Goal: Register for event/course

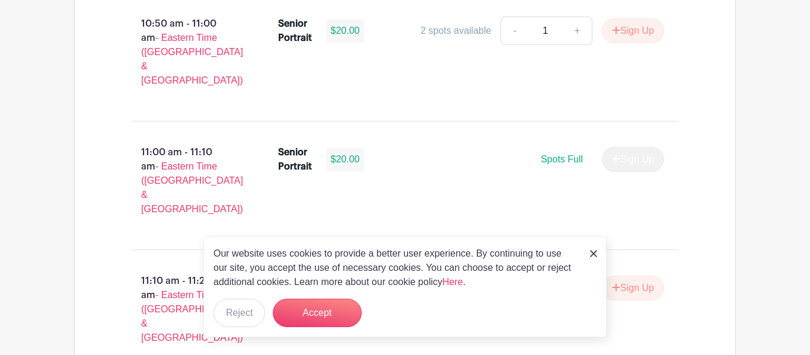
scroll to position [2351, 0]
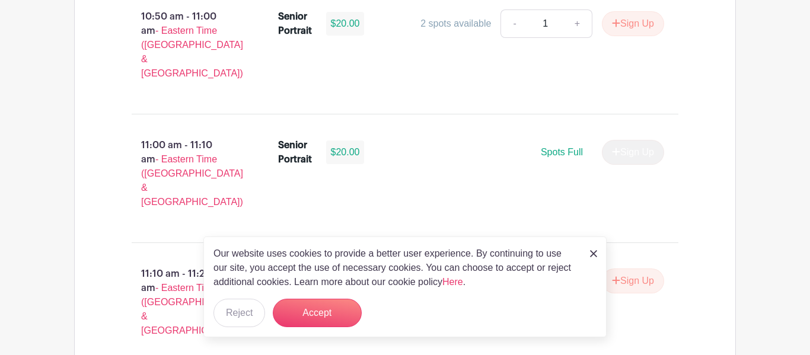
click at [595, 256] on img at bounding box center [593, 253] width 7 height 7
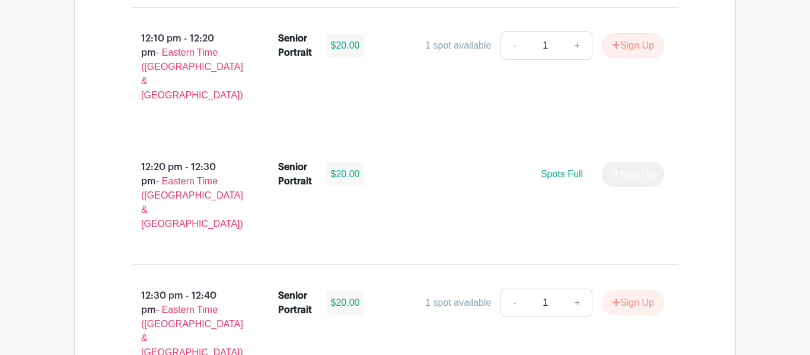
scroll to position [3358, 0]
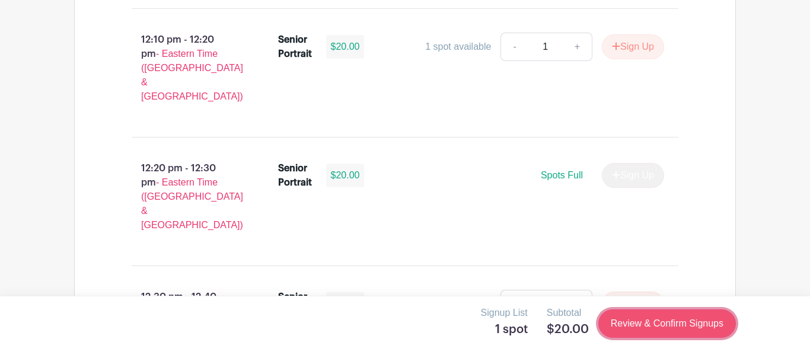
click at [665, 335] on link "Review & Confirm Signups" at bounding box center [668, 324] width 138 height 28
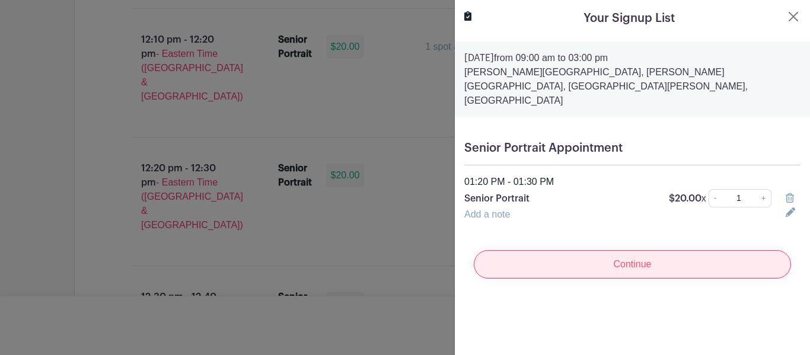
click at [609, 250] on input "Continue" at bounding box center [632, 264] width 317 height 28
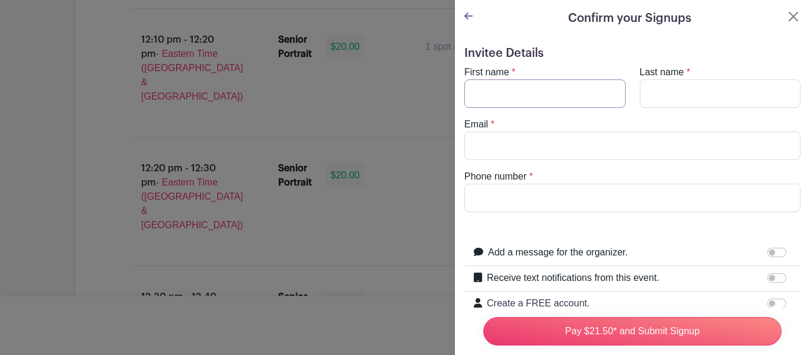
click at [521, 97] on input "First name" at bounding box center [545, 94] width 161 height 28
click at [518, 100] on input "First name" at bounding box center [545, 94] width 161 height 28
type input "j"
click at [576, 90] on input "First name" at bounding box center [545, 94] width 161 height 28
type input "[PERSON_NAME]"
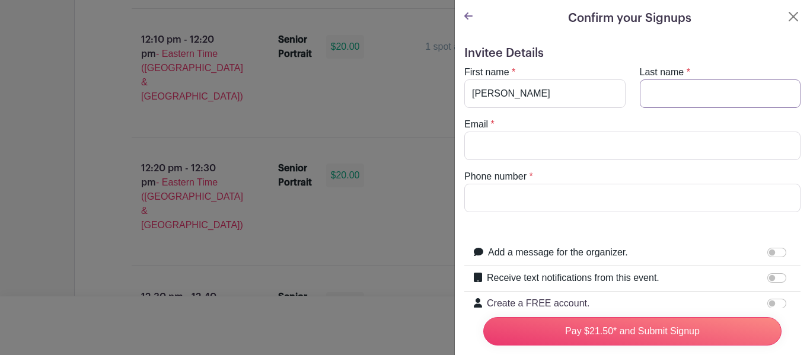
click at [736, 87] on input "Last name" at bounding box center [720, 94] width 161 height 28
type input "Long"
type input "8649091682"
click at [678, 141] on input "Email" at bounding box center [633, 146] width 336 height 28
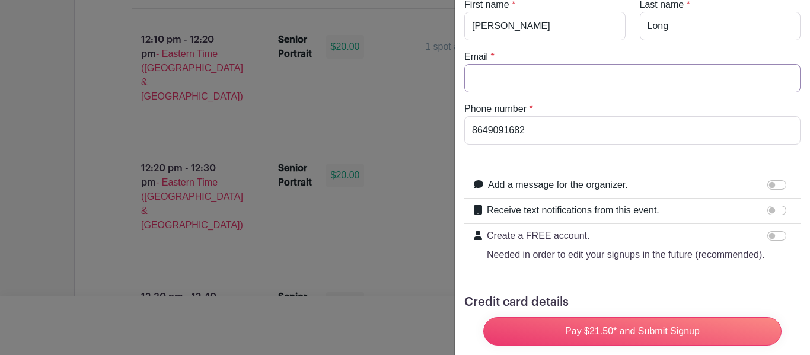
scroll to position [71, 0]
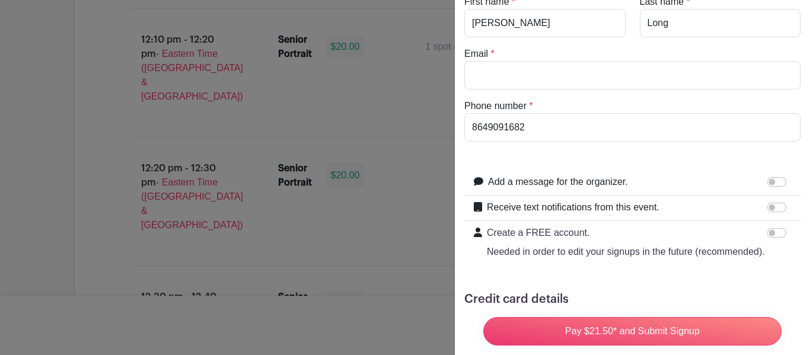
click at [779, 196] on div "Receive text notifications from this event. Your Phone Number +1 +1 Text messag…" at bounding box center [633, 209] width 336 height 26
click at [780, 179] on input "Add a message for the organizer." at bounding box center [777, 181] width 19 height 9
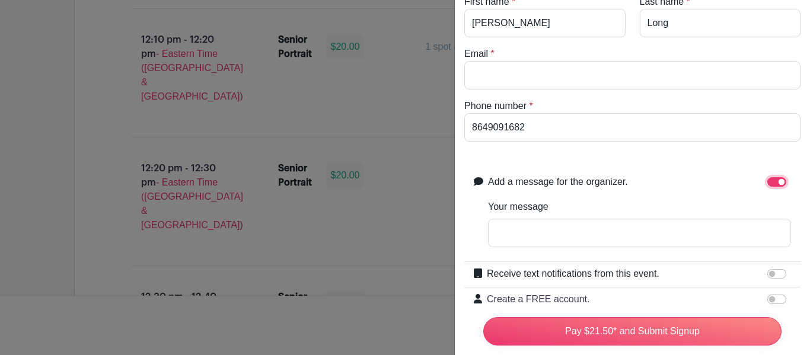
click at [778, 183] on input "Add a message for the organizer." at bounding box center [777, 181] width 19 height 9
checkbox input "false"
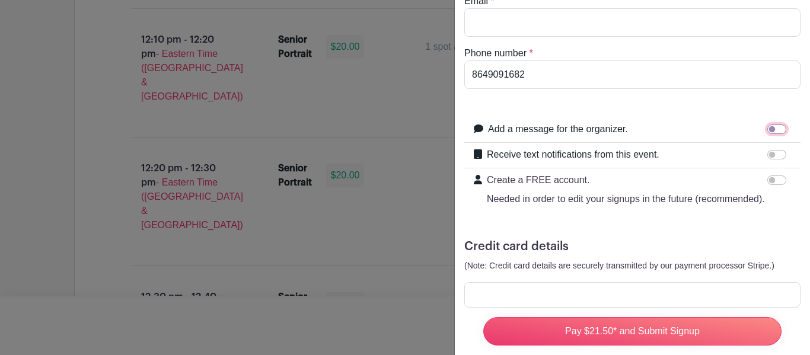
scroll to position [129, 0]
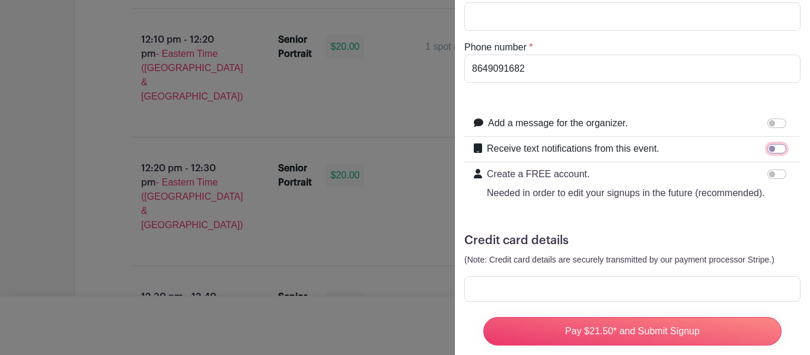
click at [776, 149] on input "Receive text notifications from this event." at bounding box center [777, 148] width 19 height 9
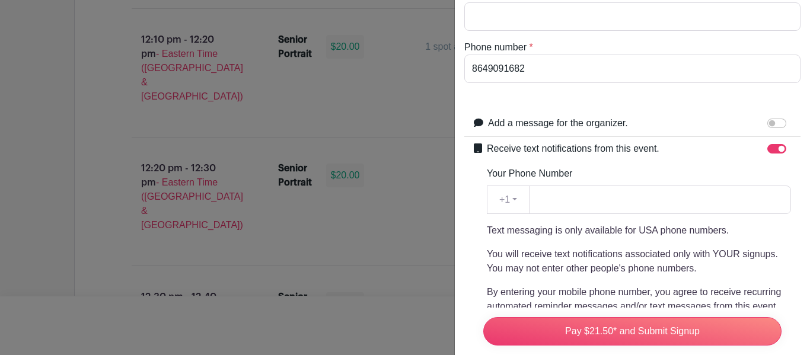
click at [780, 160] on div "Receive text notifications from this event. Your Phone Number +1 +1 Text messag…" at bounding box center [639, 261] width 304 height 239
click at [777, 151] on input "Receive text notifications from this event." at bounding box center [777, 148] width 19 height 9
checkbox input "false"
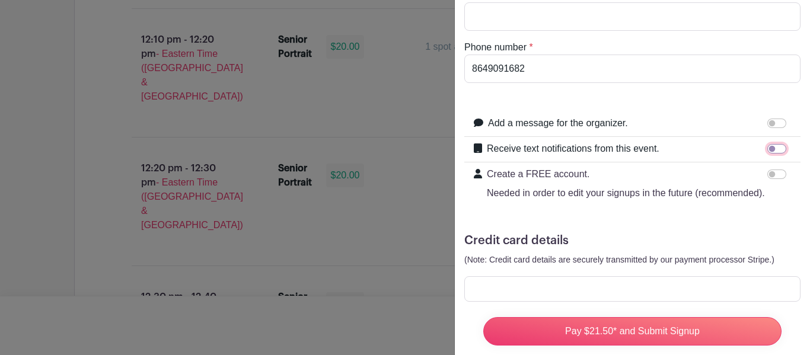
scroll to position [152, 0]
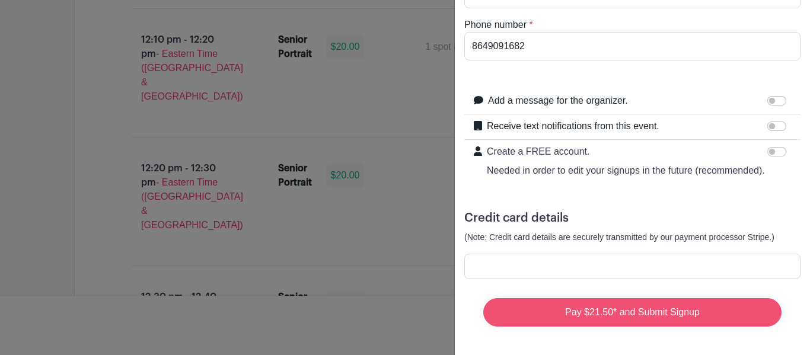
click at [748, 313] on input "Pay $21.50* and Submit Signup" at bounding box center [633, 312] width 298 height 28
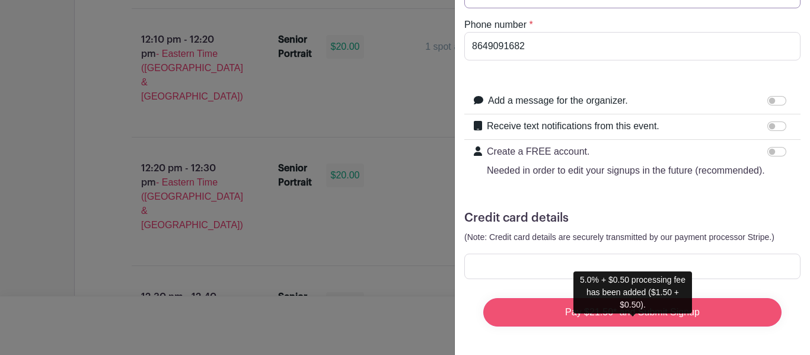
scroll to position [132, 0]
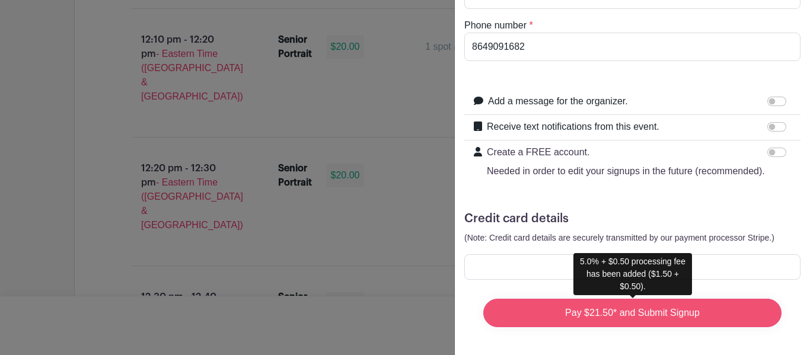
click at [735, 313] on input "Pay $21.50* and Submit Signup" at bounding box center [633, 313] width 298 height 28
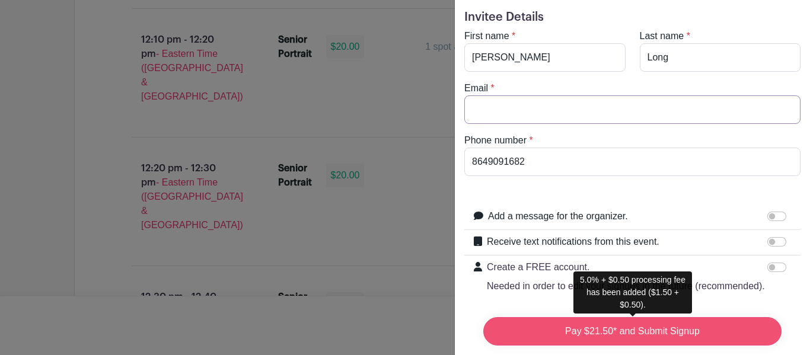
scroll to position [25, 0]
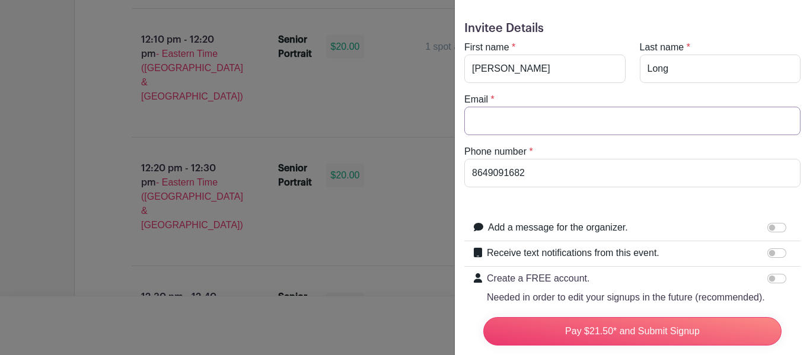
click at [547, 128] on input "Email" at bounding box center [633, 121] width 336 height 28
type input "[EMAIL_ADDRESS][DOMAIN_NAME]"
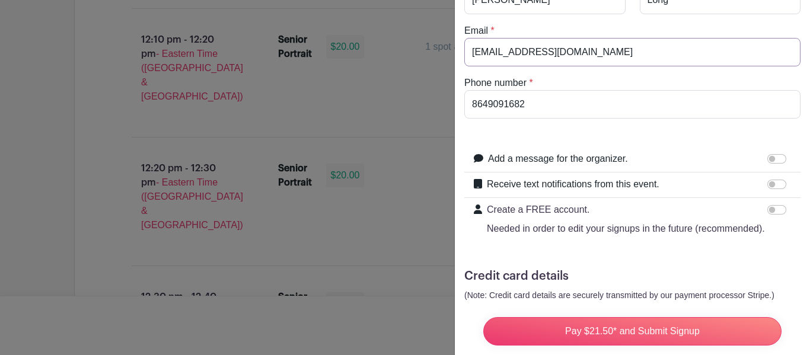
scroll to position [152, 0]
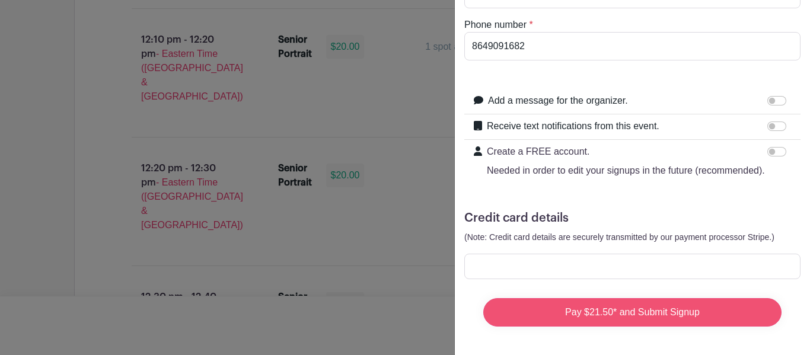
click at [726, 325] on input "Pay $21.50* and Submit Signup" at bounding box center [633, 312] width 298 height 28
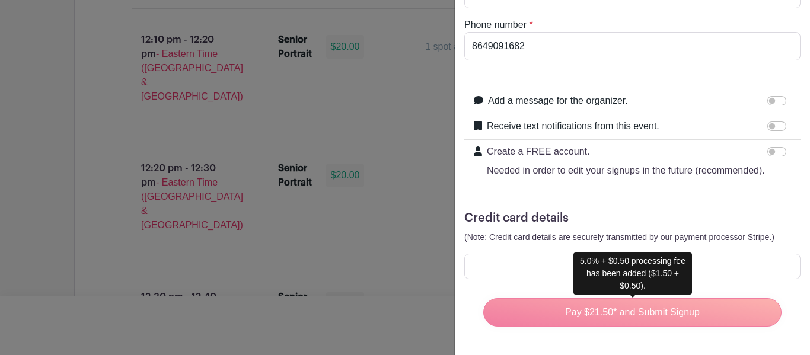
click at [733, 325] on div "Pay $21.50* and Submit Signup" at bounding box center [632, 312] width 317 height 47
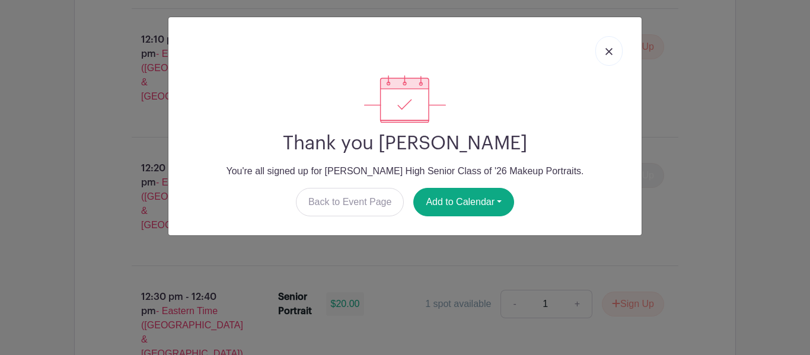
click at [614, 40] on link at bounding box center [609, 51] width 27 height 30
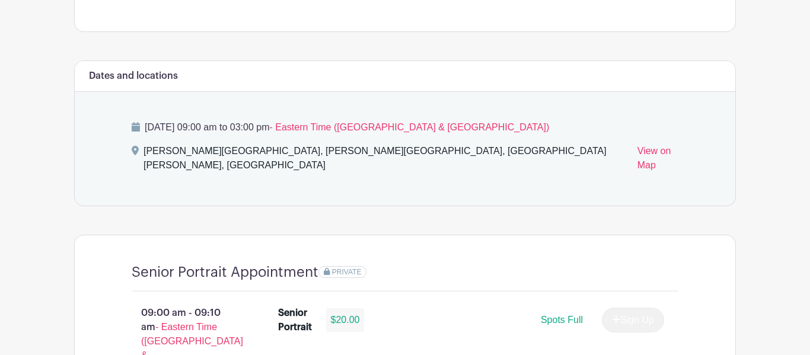
scroll to position [638, 0]
